Goal: Task Accomplishment & Management: Manage account settings

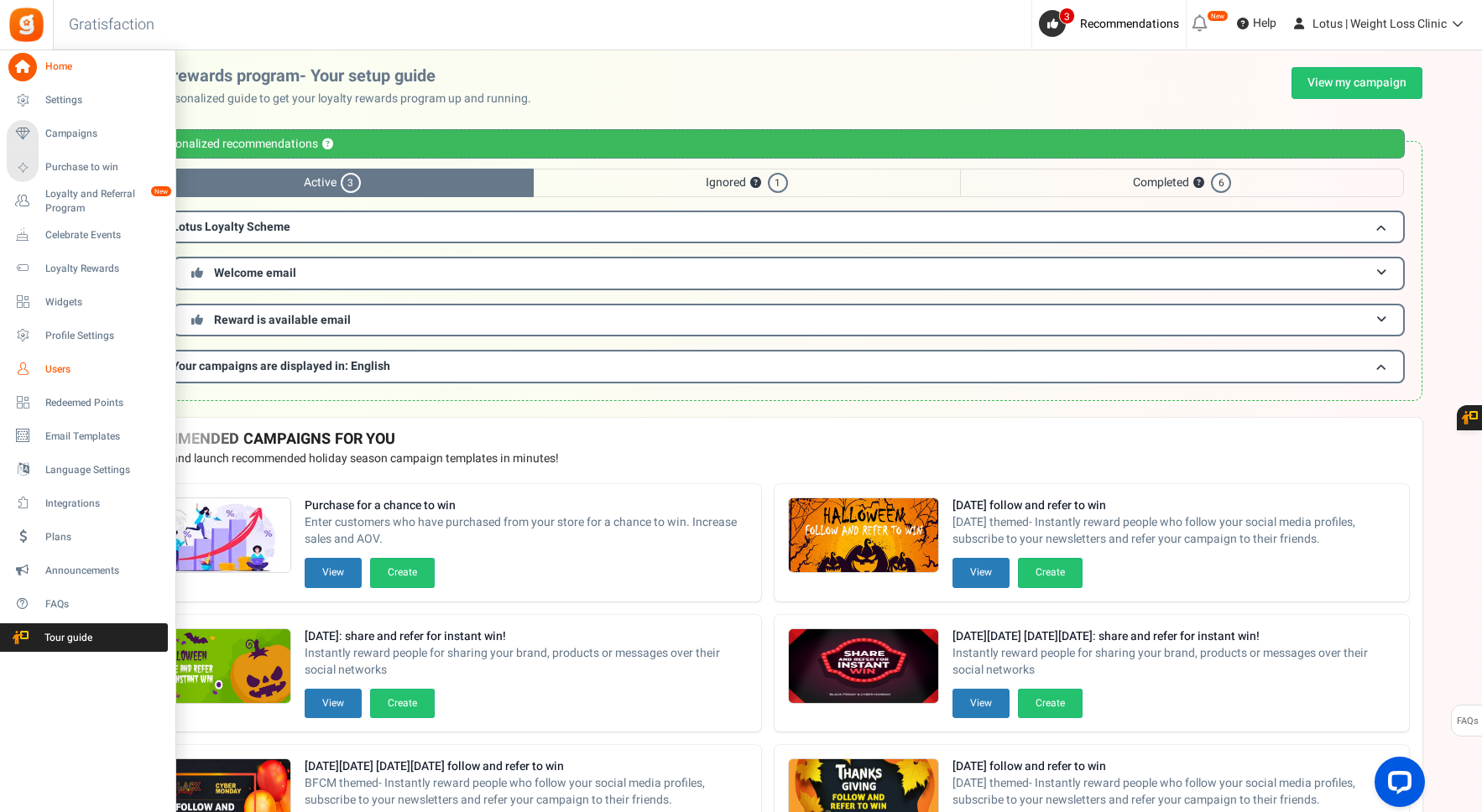
click at [74, 365] on span "Users" at bounding box center [104, 369] width 118 height 14
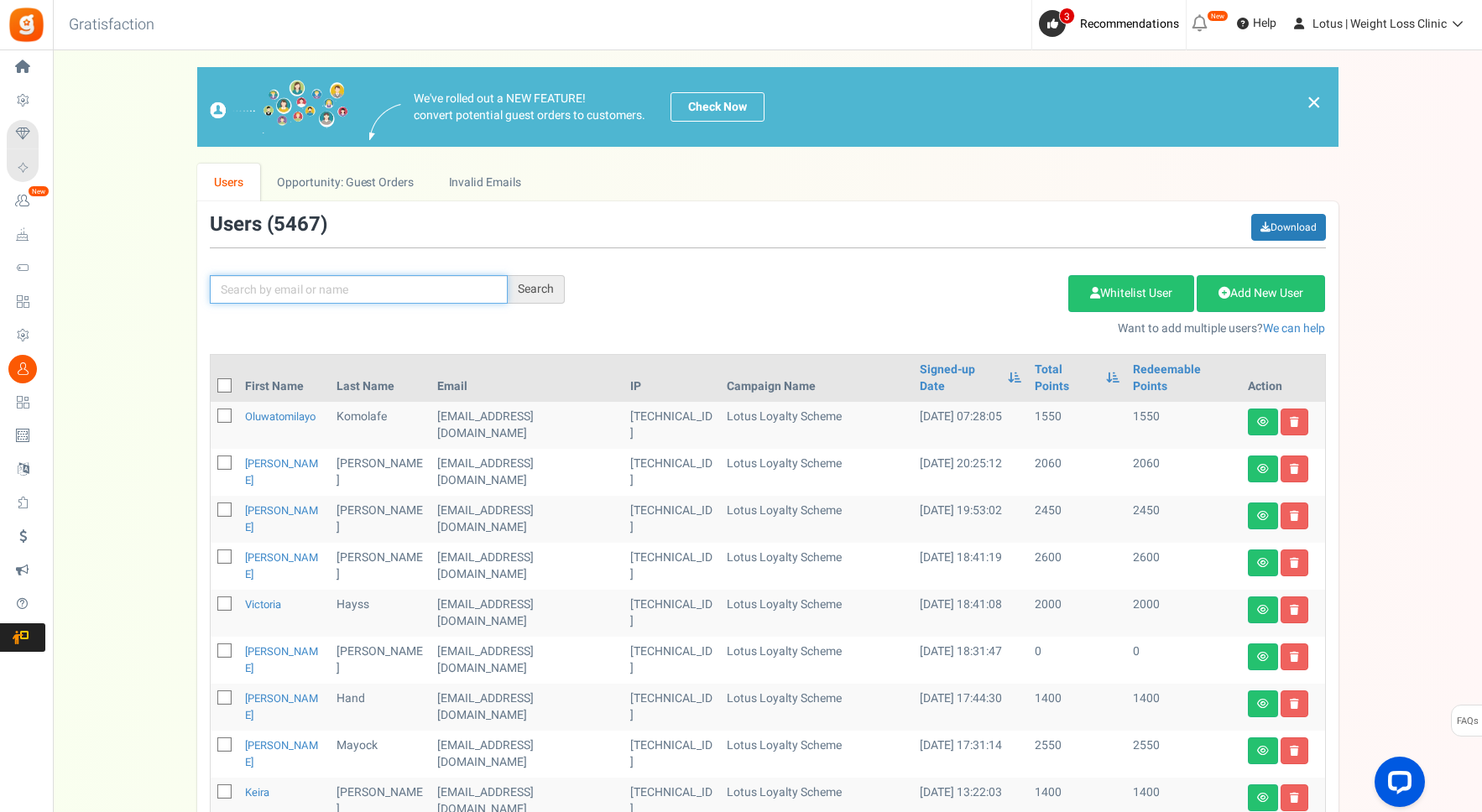
click at [345, 291] on input "text" at bounding box center [358, 289] width 298 height 29
paste input "[EMAIL_ADDRESS][DOMAIN_NAME]"
type input "[EMAIL_ADDRESS][DOMAIN_NAME]"
click at [544, 293] on div "Search" at bounding box center [535, 289] width 57 height 29
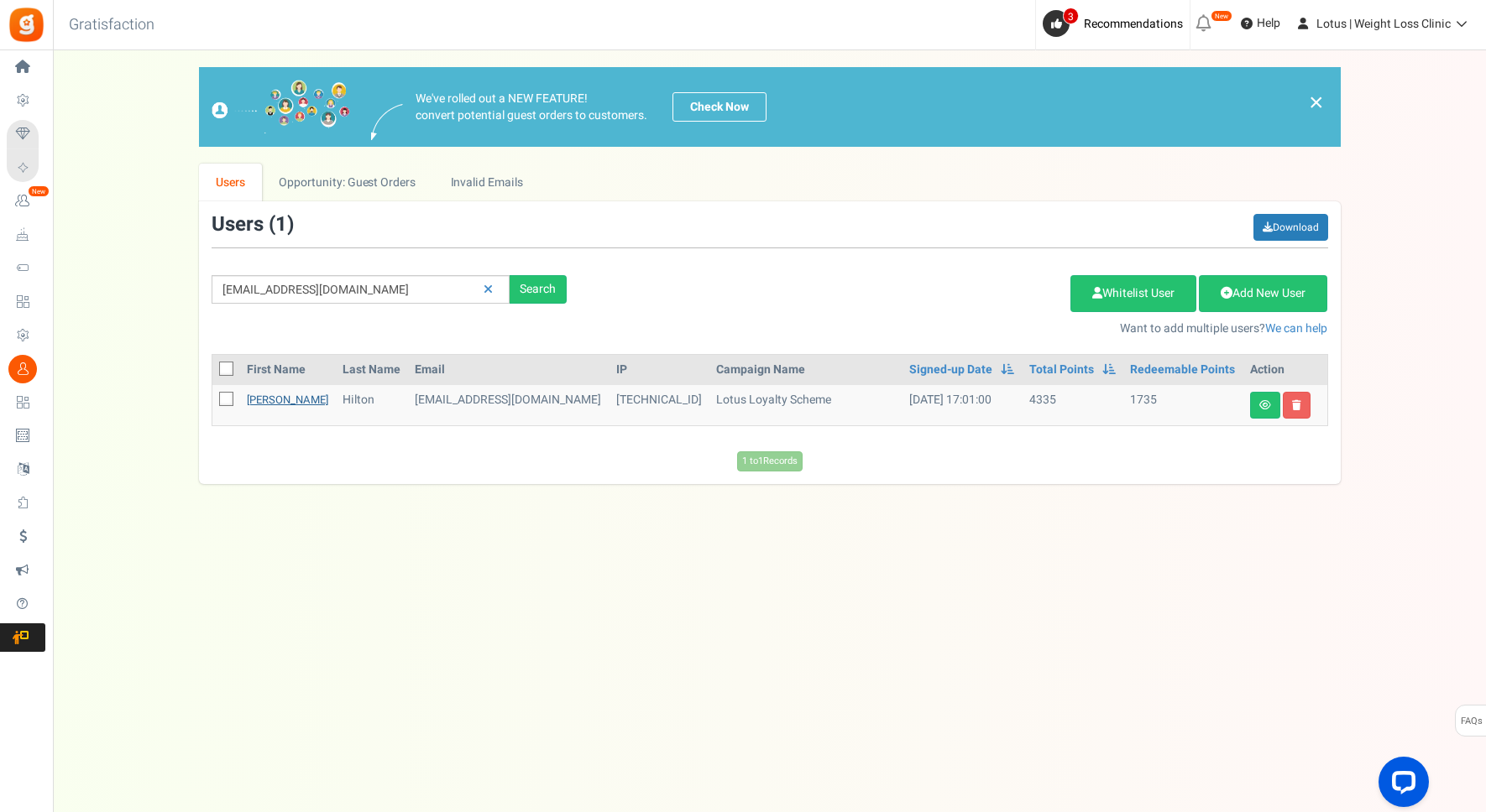
click at [278, 399] on link "[PERSON_NAME]" at bounding box center [287, 399] width 81 height 16
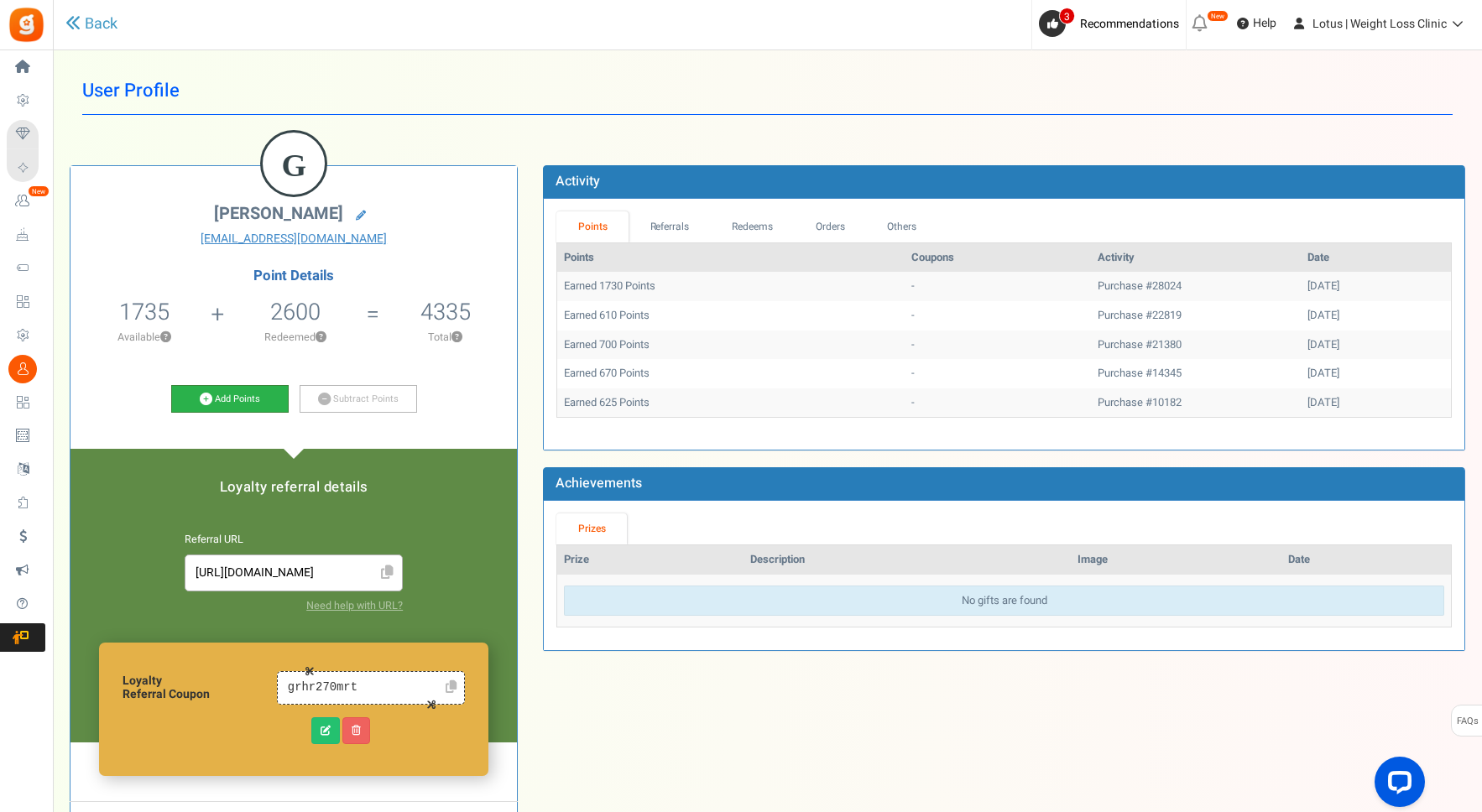
click at [247, 400] on link "Add Points" at bounding box center [230, 399] width 118 height 29
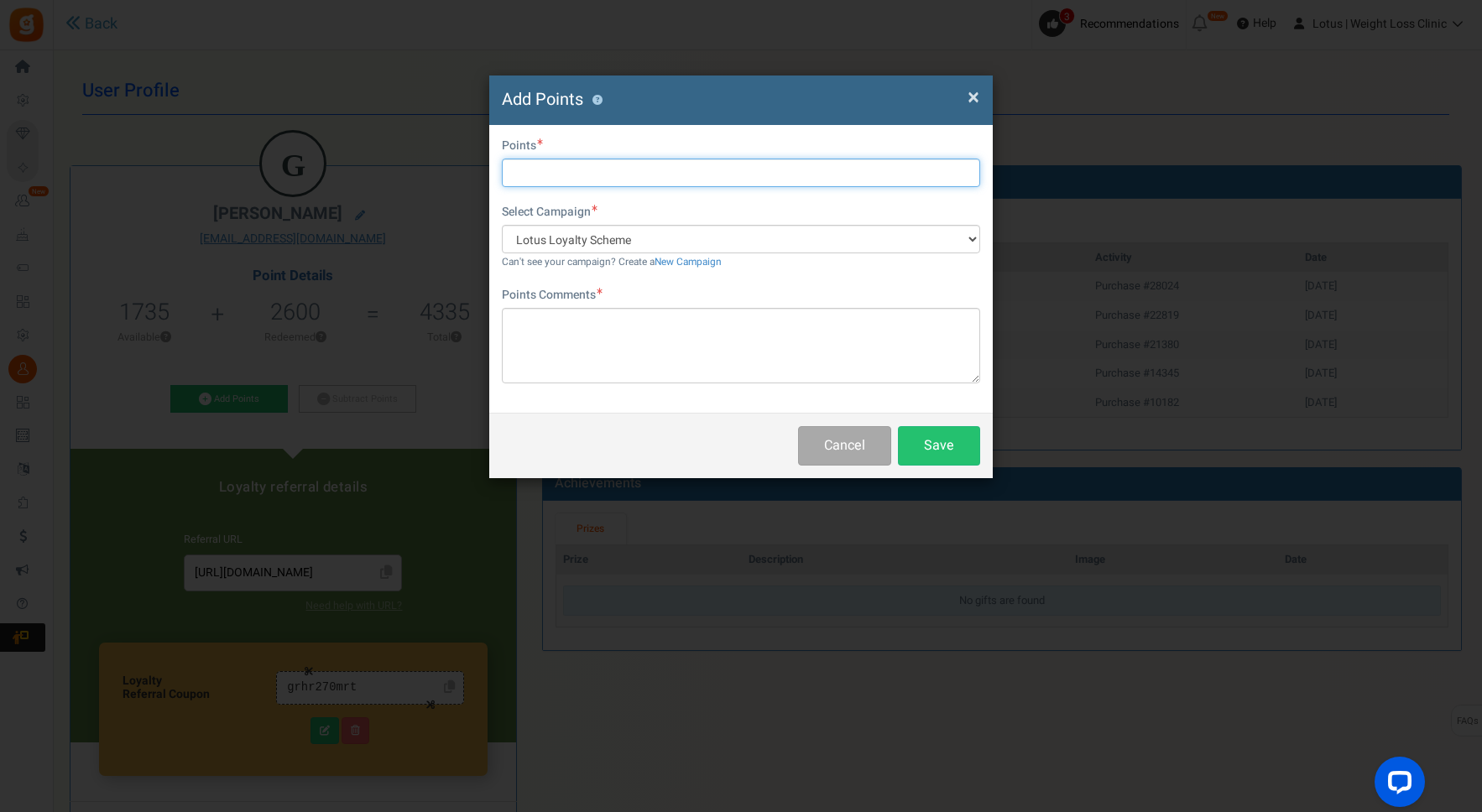
click at [538, 176] on input "text" at bounding box center [741, 172] width 478 height 29
type input "3000"
click at [557, 335] on textarea at bounding box center [741, 345] width 478 height 76
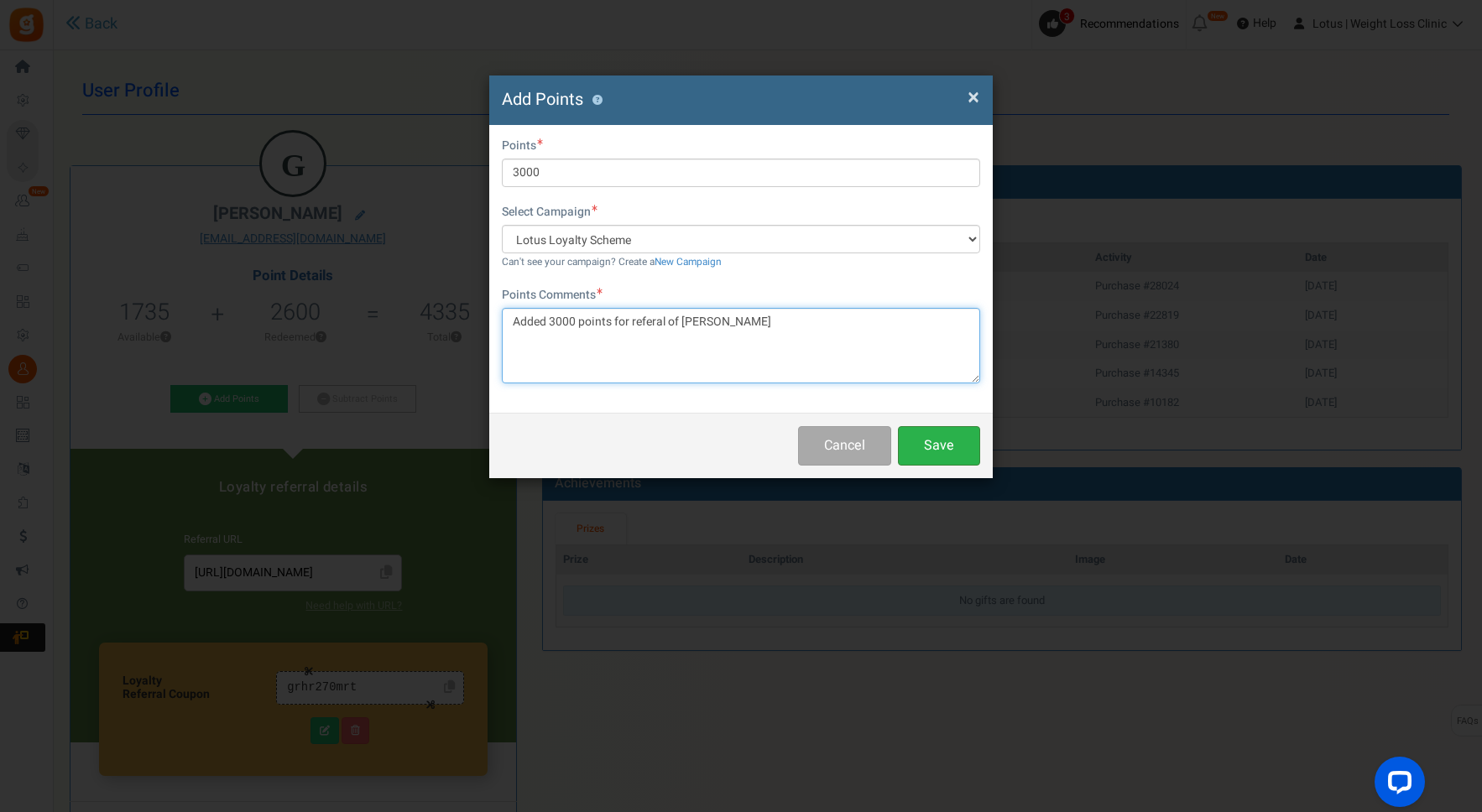
type textarea "Added 3000 points for referal of [PERSON_NAME]"
click at [942, 448] on button "Save" at bounding box center [939, 446] width 82 height 39
